Goal: Transaction & Acquisition: Purchase product/service

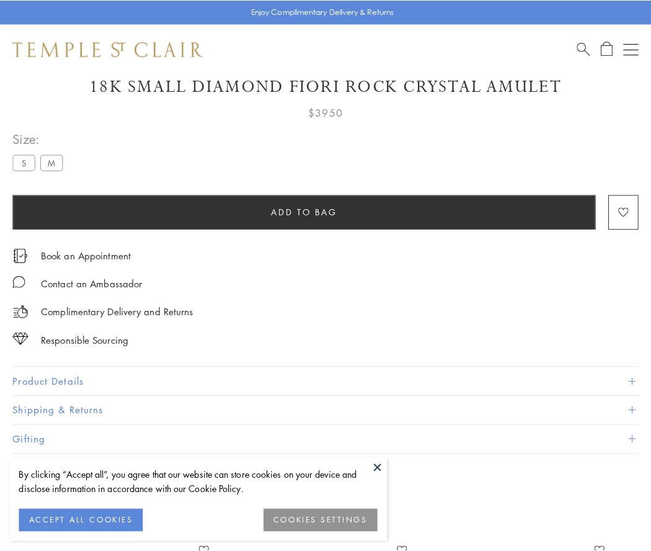
scroll to position [58, 0]
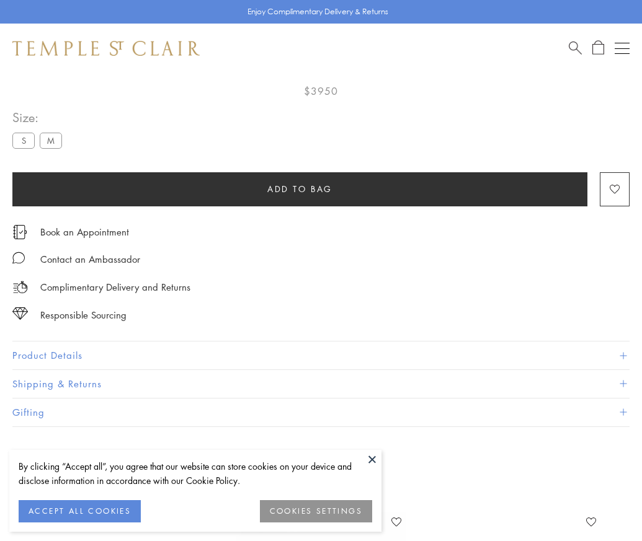
click at [299, 189] on span "Add to bag" at bounding box center [299, 189] width 65 height 14
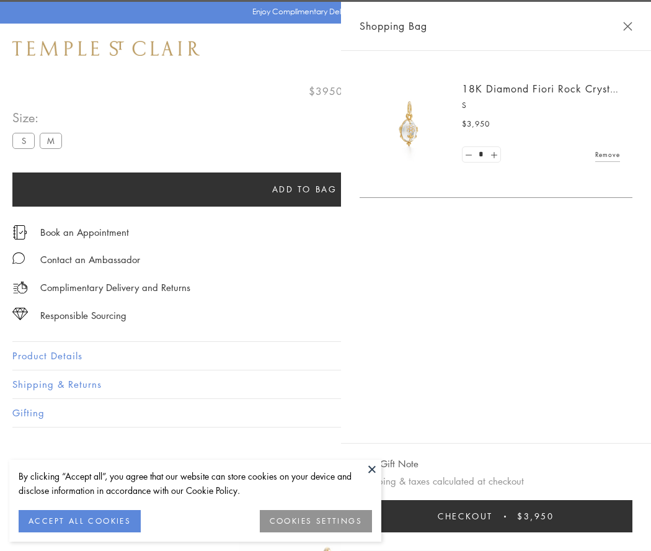
click at [608, 516] on button "Checkout $3,950" at bounding box center [496, 516] width 273 height 32
